Goal: Task Accomplishment & Management: Manage account settings

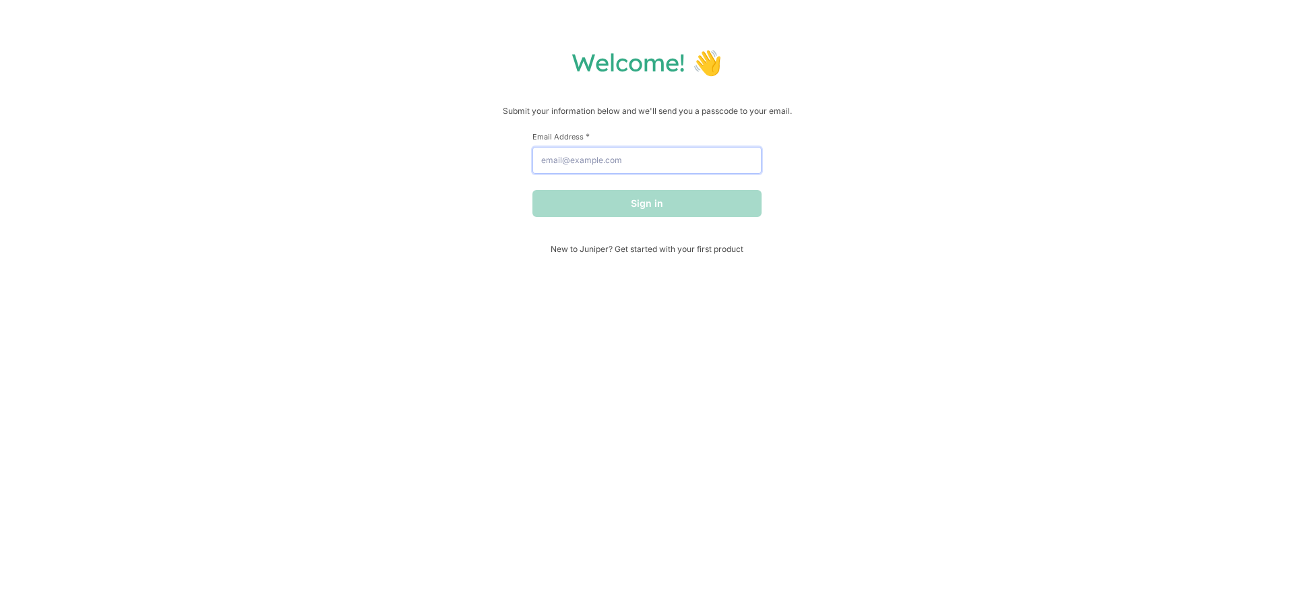
click at [622, 157] on input "Email Address *" at bounding box center [647, 160] width 229 height 27
type input "[EMAIL_ADDRESS][DOMAIN_NAME]"
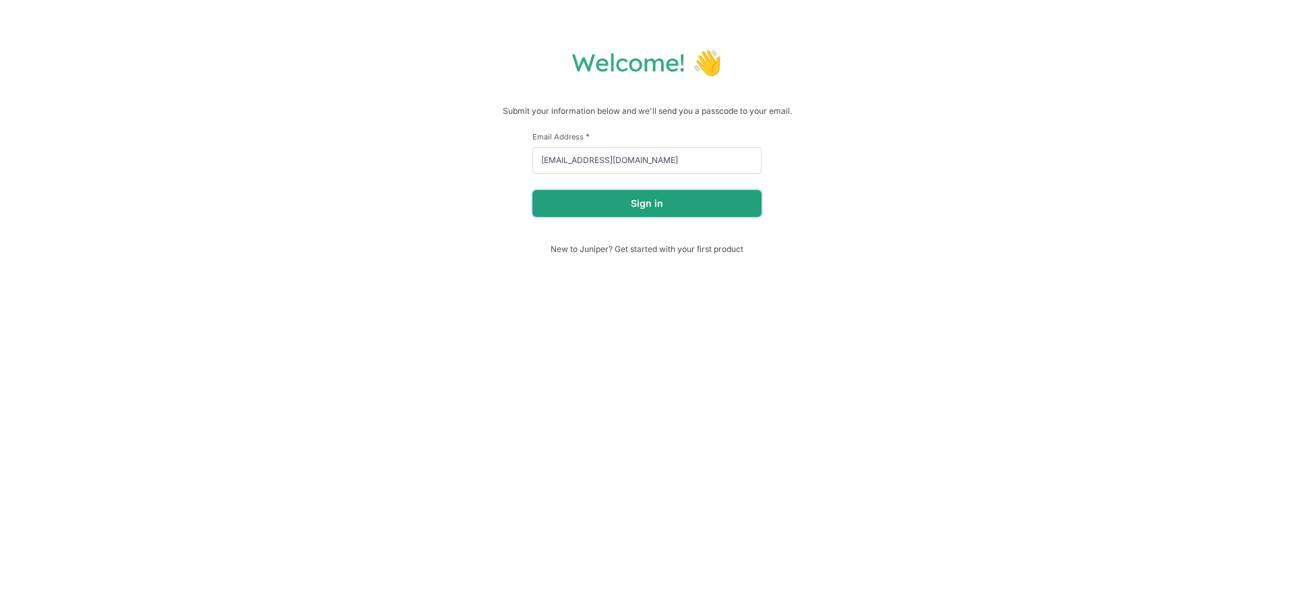
click at [650, 208] on button "Sign in" at bounding box center [647, 203] width 229 height 27
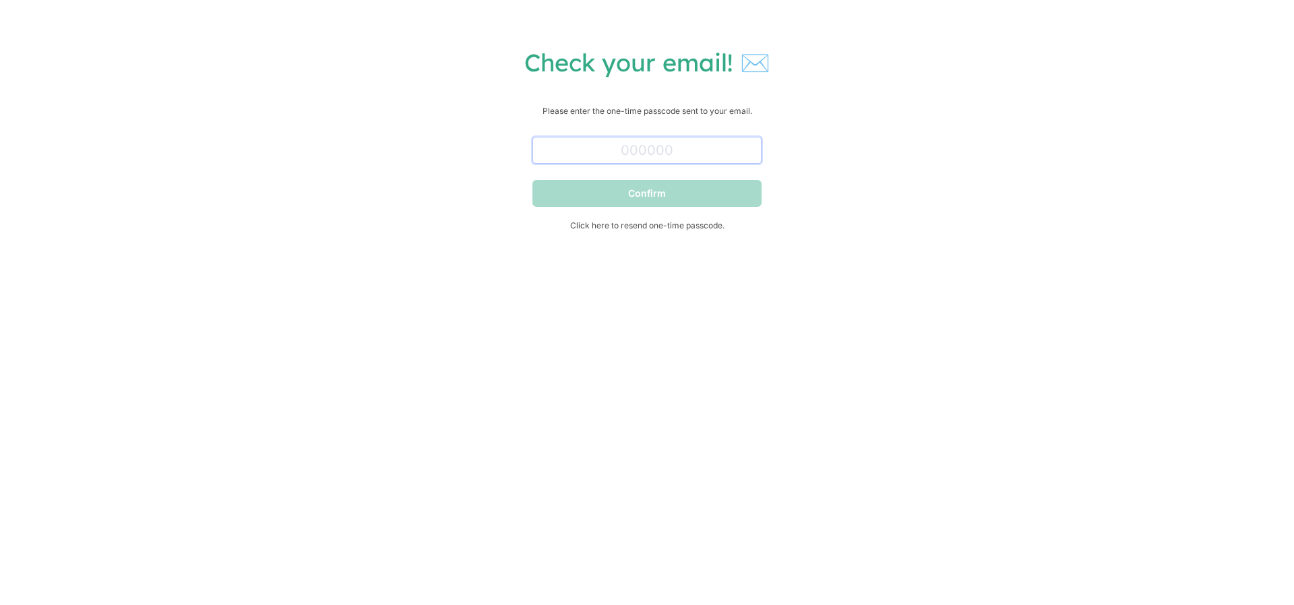
click at [673, 150] on input "text" at bounding box center [647, 150] width 229 height 27
paste input "513789"
type input "513789"
click at [708, 196] on button "Confirm" at bounding box center [647, 193] width 229 height 27
